Goal: Navigation & Orientation: Find specific page/section

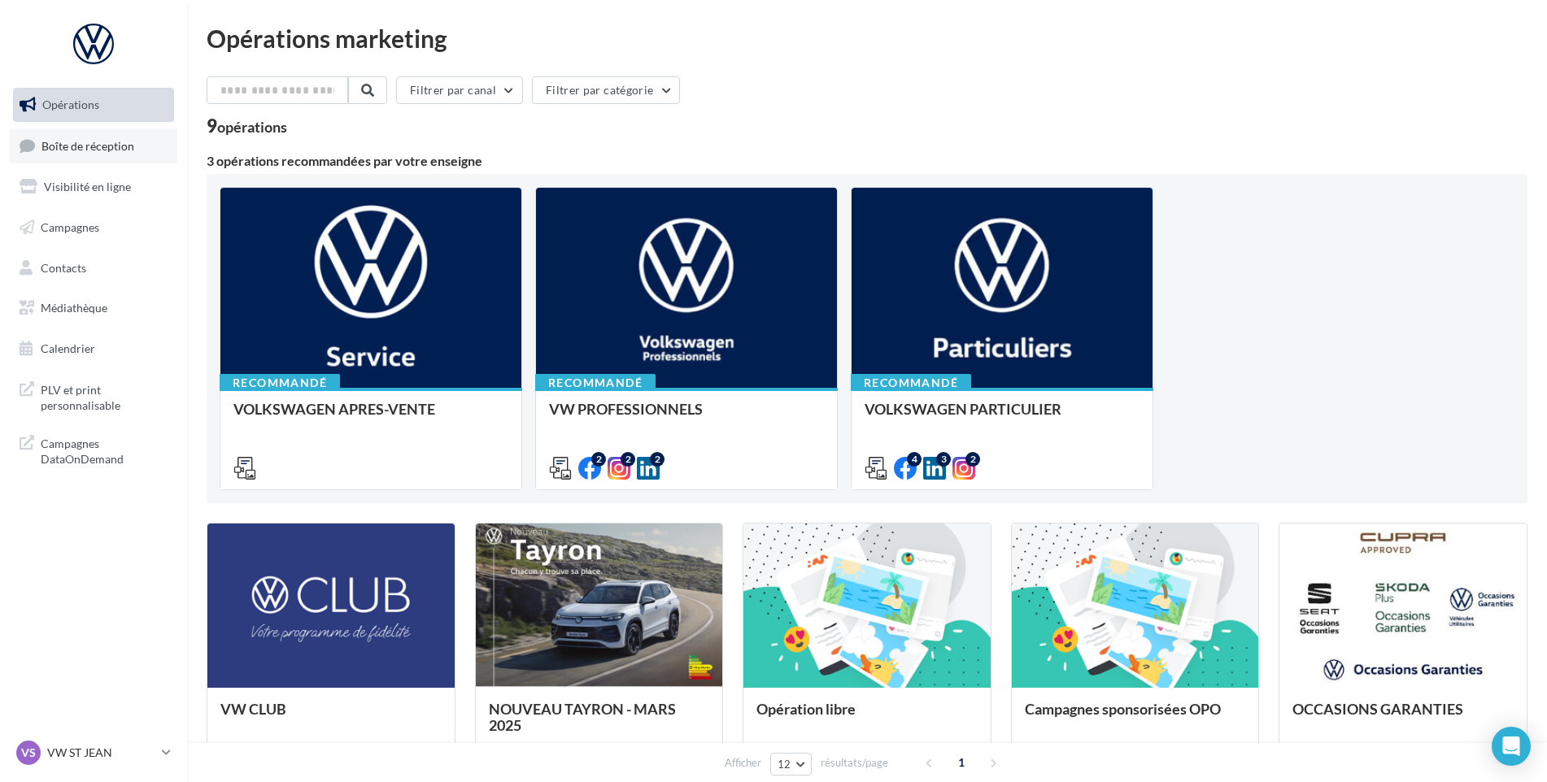
click at [116, 144] on span "Boîte de réception" at bounding box center [87, 145] width 93 height 14
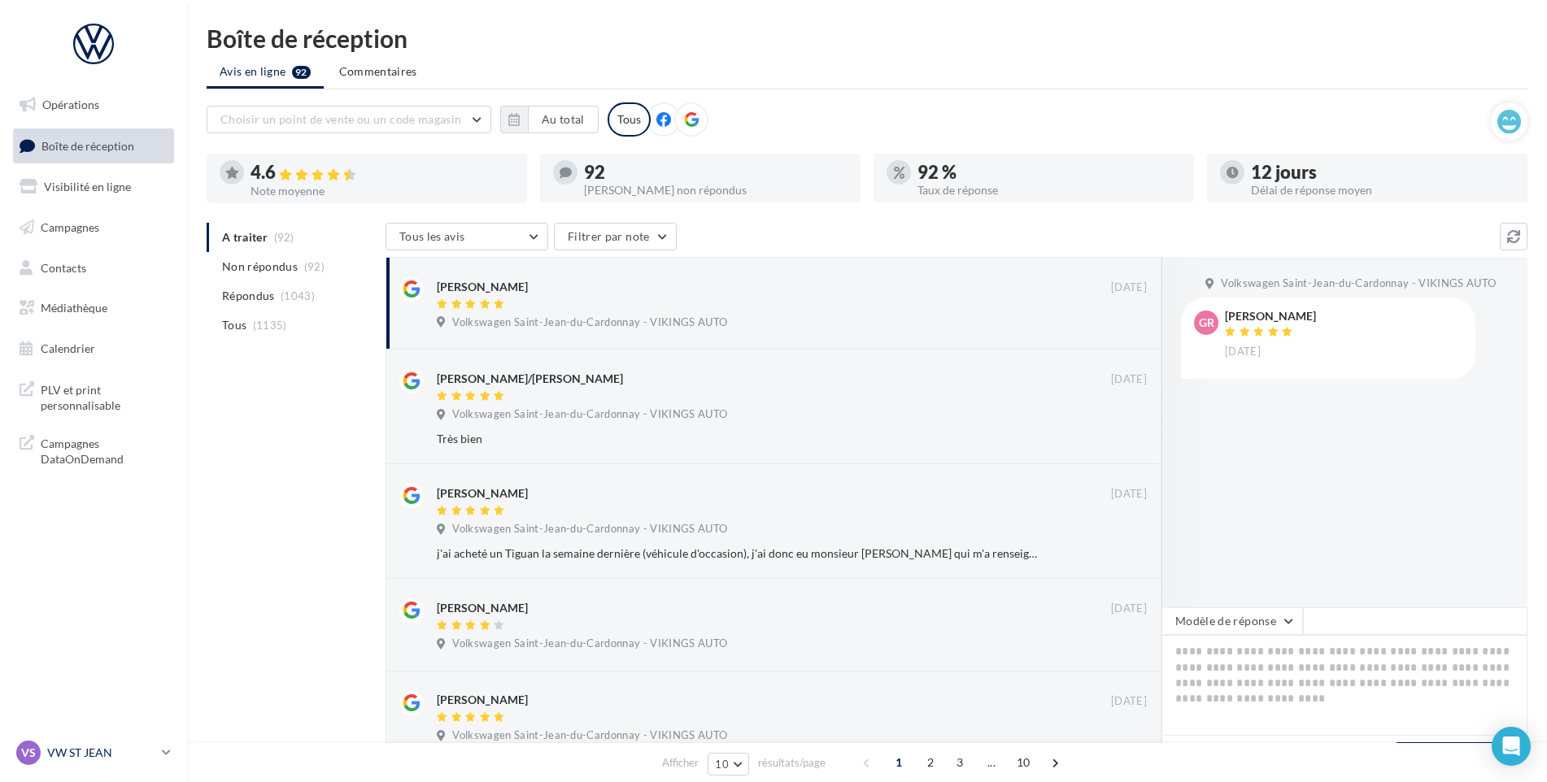
click at [100, 761] on div "VS VW ST JEAN vw-stj-vau" at bounding box center [85, 753] width 139 height 24
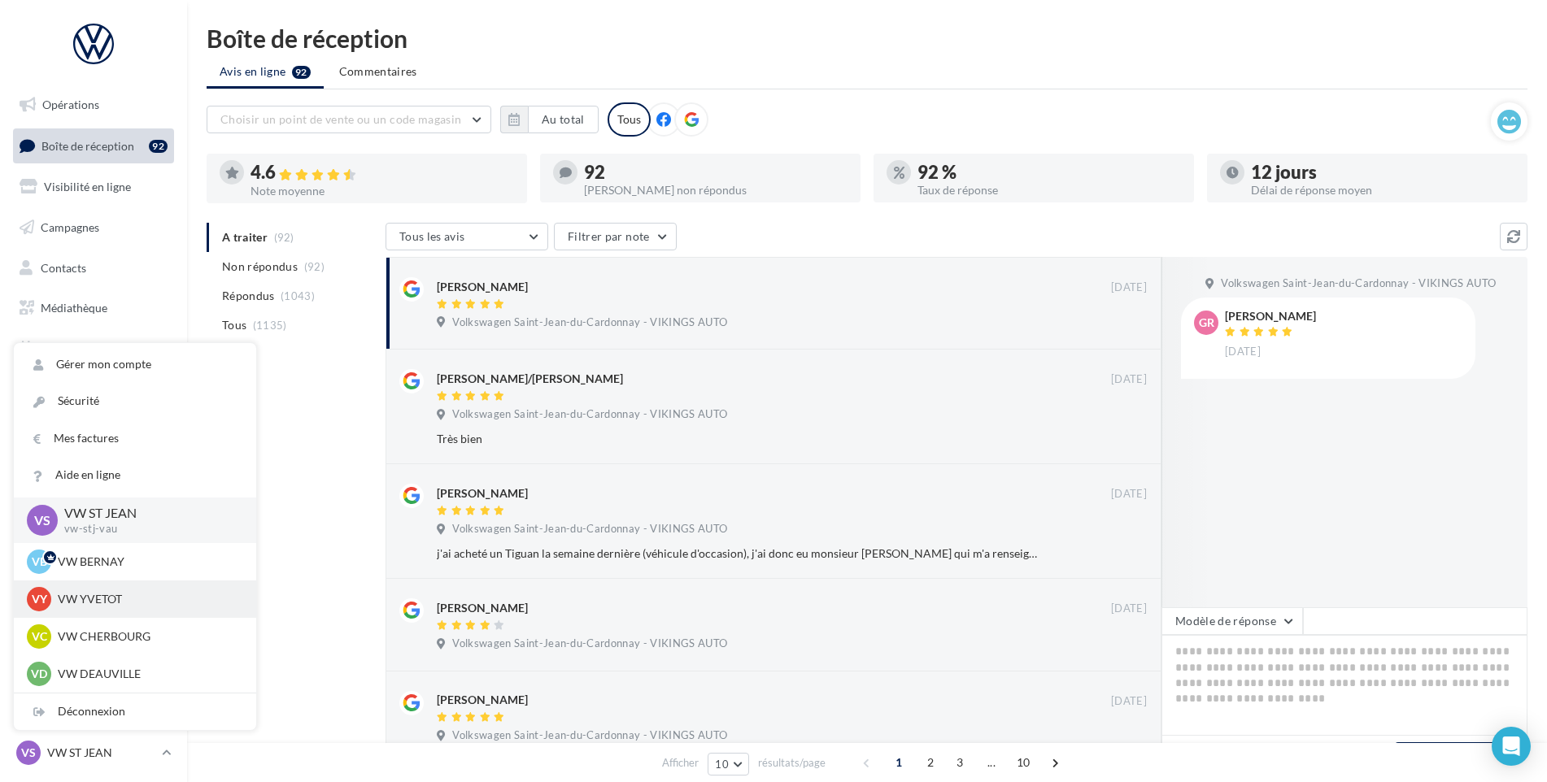
scroll to position [325, 0]
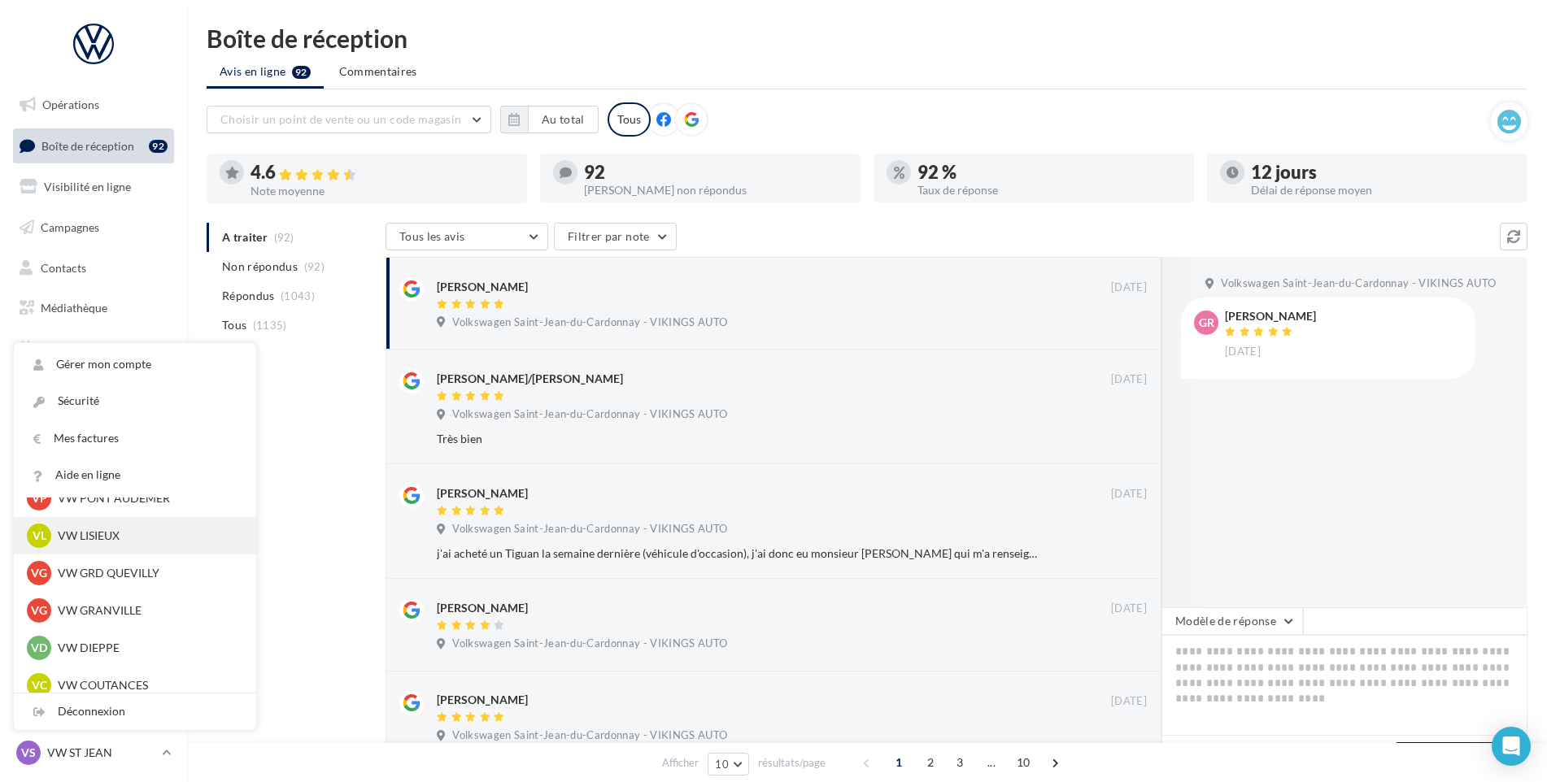
click at [124, 522] on div "VL VW LISIEUX vw-lis-vau" at bounding box center [135, 535] width 242 height 37
click at [117, 529] on p "VW LISIEUX" at bounding box center [147, 536] width 179 height 16
